Goal: Information Seeking & Learning: Learn about a topic

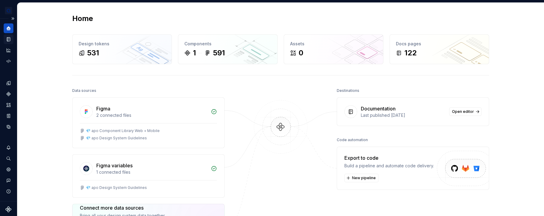
click at [6, 40] on icon "Documentation" at bounding box center [8, 39] width 5 height 5
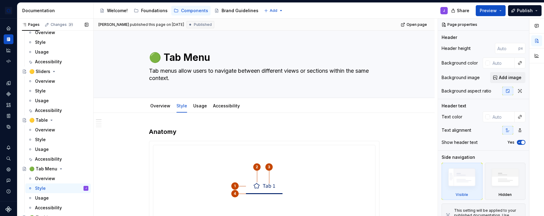
scroll to position [938, 0]
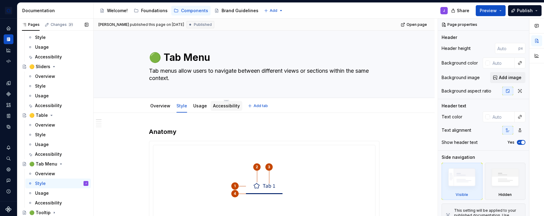
click at [229, 107] on link "Accessibility" at bounding box center [226, 105] width 27 height 5
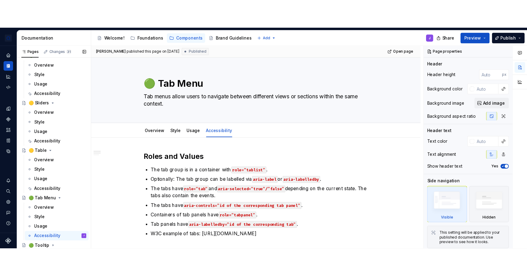
scroll to position [878, 0]
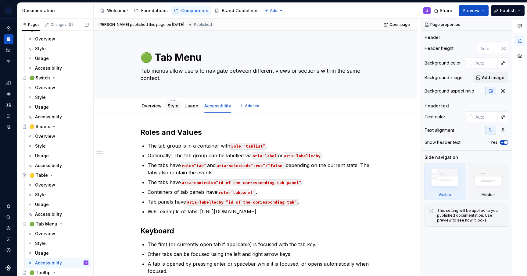
click at [174, 108] on link "Style" at bounding box center [173, 105] width 11 height 5
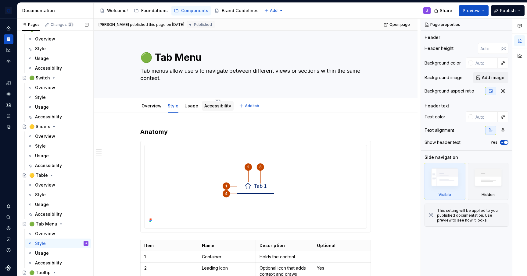
click at [212, 103] on link "Accessibility" at bounding box center [217, 105] width 27 height 5
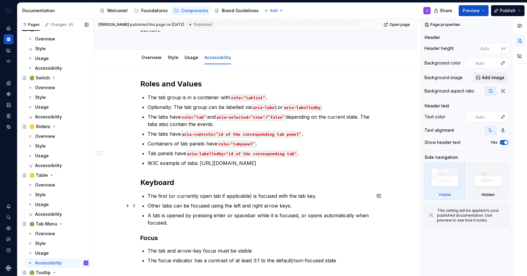
scroll to position [71, 0]
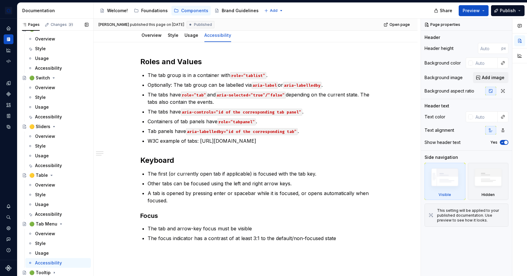
type textarea "*"
